Goal: Find specific page/section: Find specific page/section

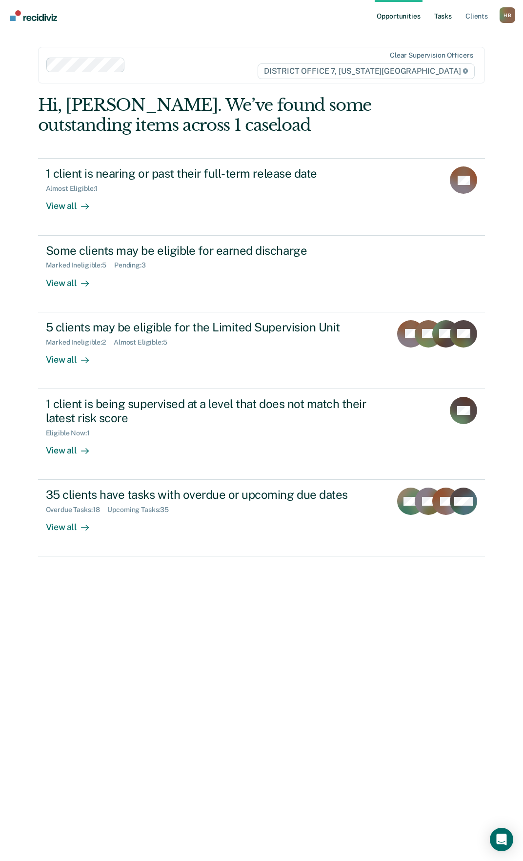
click at [441, 13] on link "Tasks" at bounding box center [442, 15] width 21 height 31
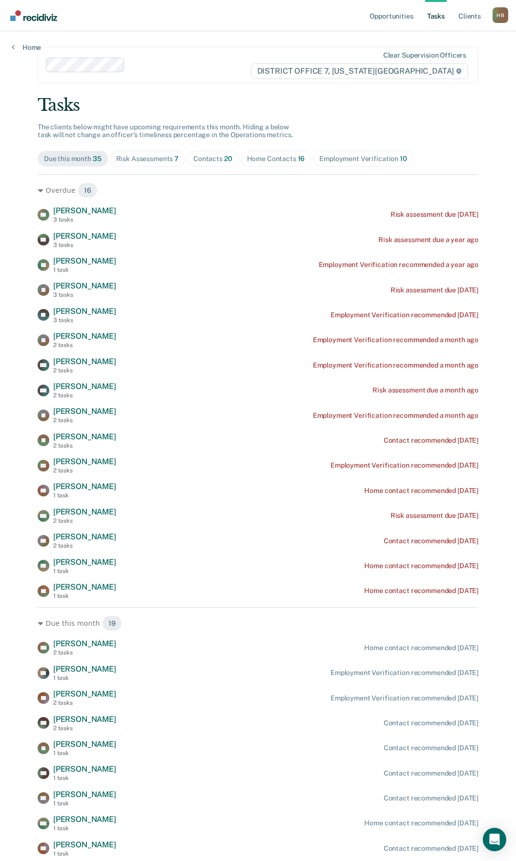
click at [136, 152] on span "Risk Assessments 7" at bounding box center [148, 159] width 76 height 16
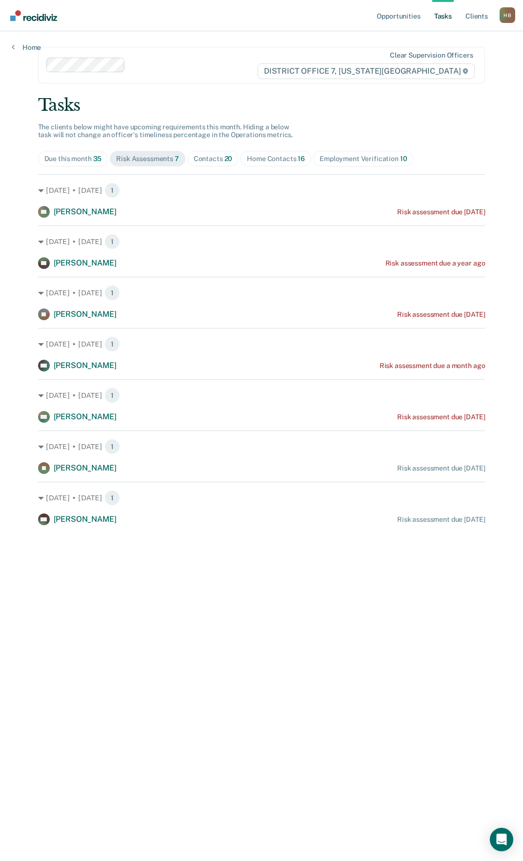
click at [265, 155] on div "Home Contacts 16" at bounding box center [276, 159] width 58 height 8
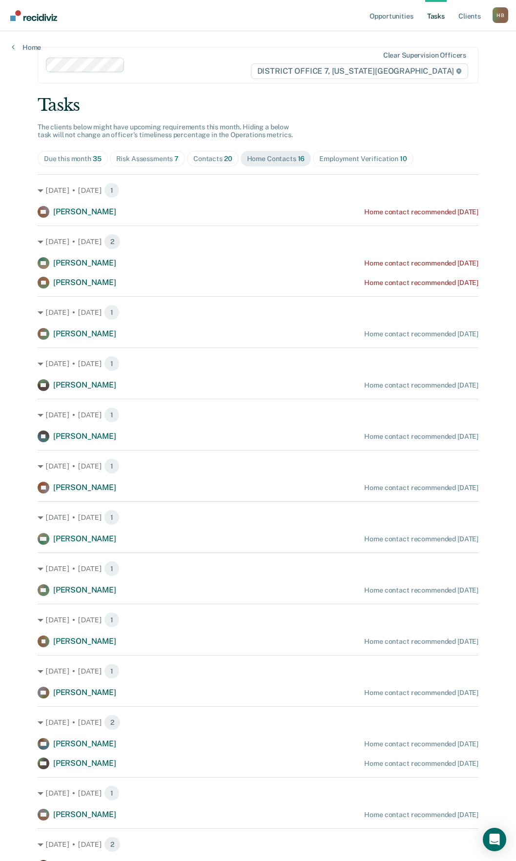
click at [199, 160] on div "Contacts 20" at bounding box center [212, 159] width 39 height 8
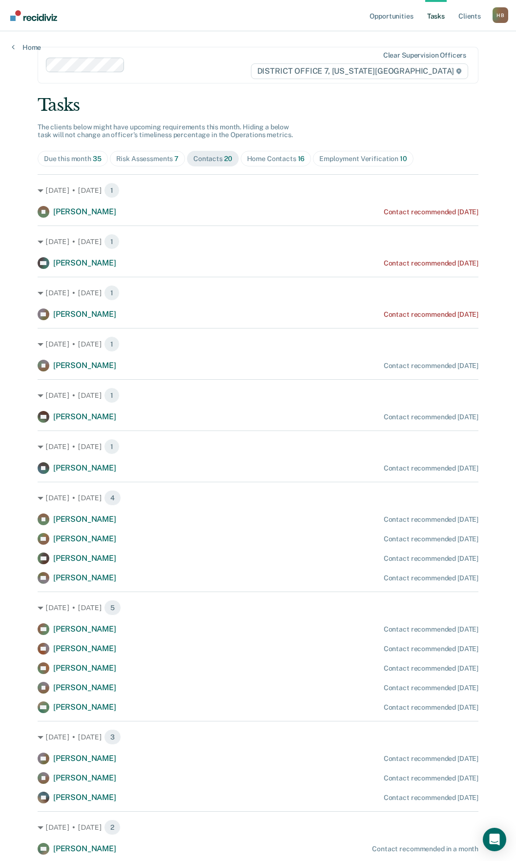
click at [170, 160] on div "Risk Assessments 7" at bounding box center [147, 159] width 63 height 8
